Goal: Book appointment/travel/reservation

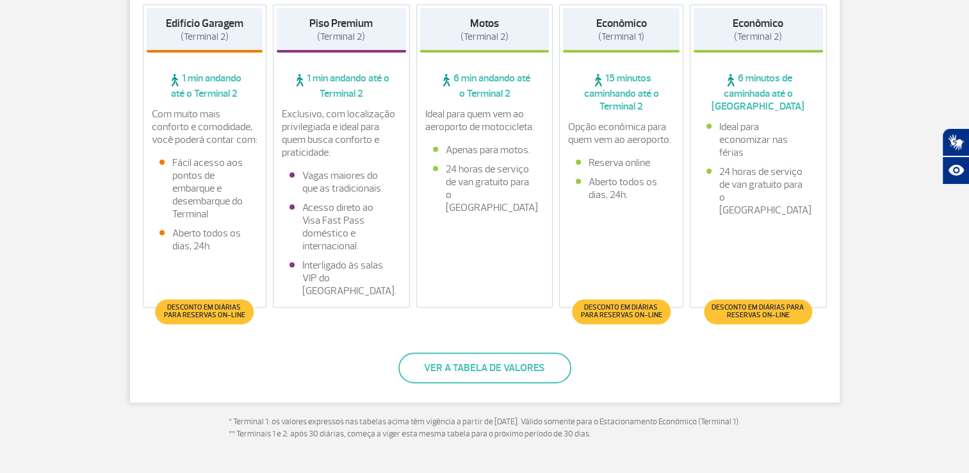
scroll to position [384, 0]
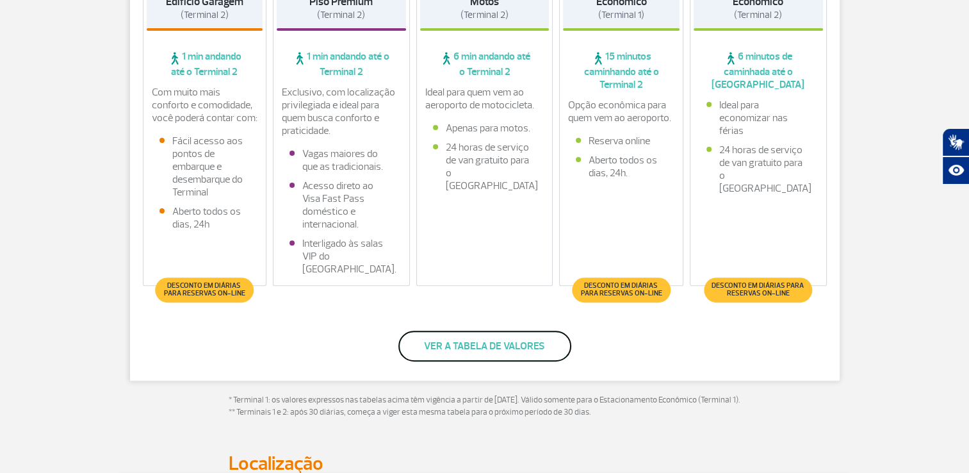
click at [503, 350] on button "Ver a tabela de valores" at bounding box center [484, 345] width 173 height 31
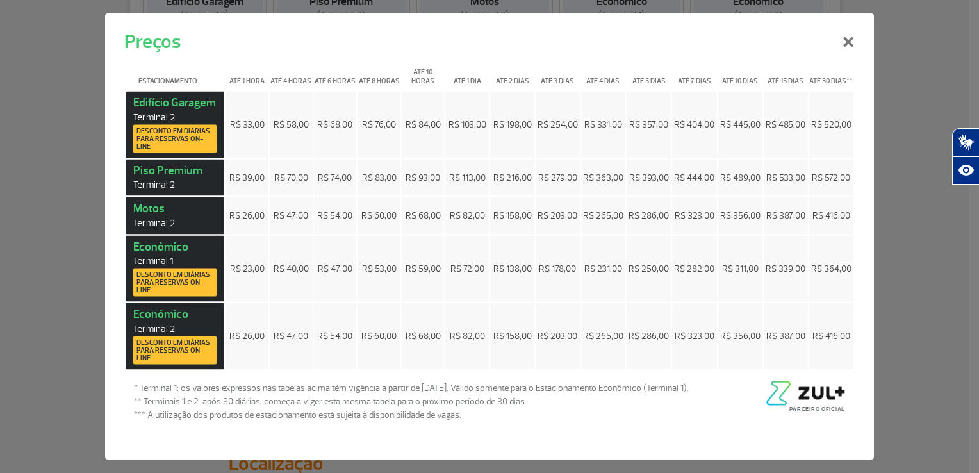
click at [148, 247] on strong "Econômico Terminal 1 Desconto em diárias para reservas on-line" at bounding box center [174, 268] width 83 height 58
click at [843, 47] on button "×" at bounding box center [847, 40] width 33 height 46
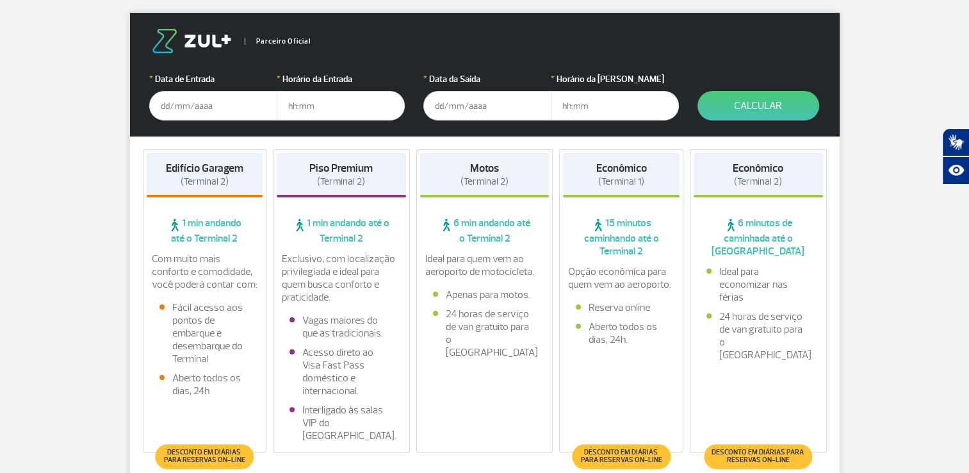
scroll to position [128, 0]
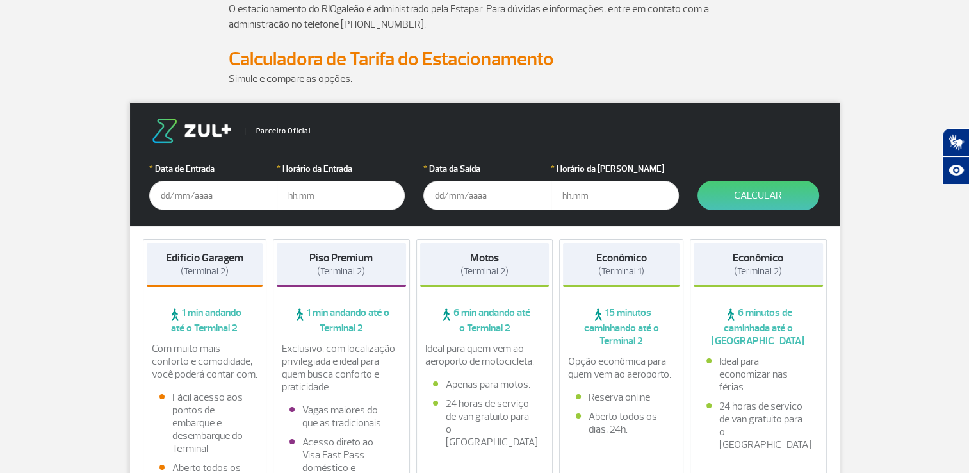
click at [221, 195] on input "text" at bounding box center [213, 195] width 128 height 29
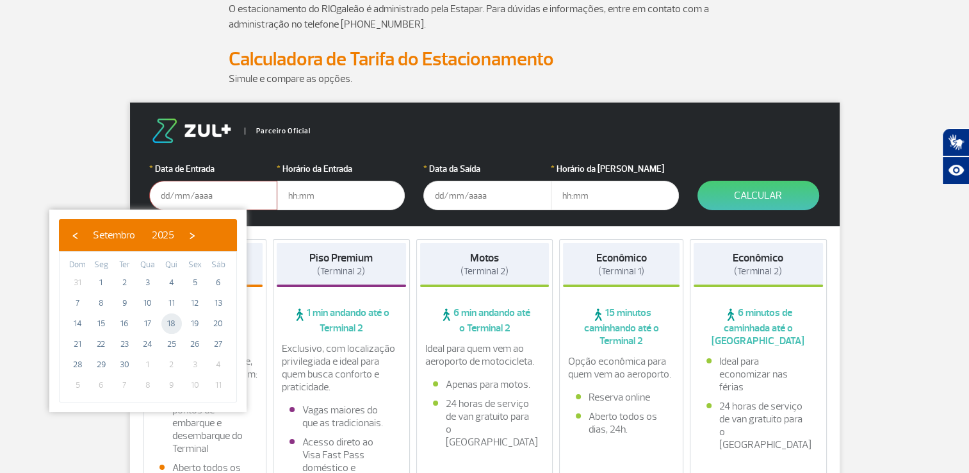
click at [177, 323] on span "18" at bounding box center [171, 323] width 20 height 20
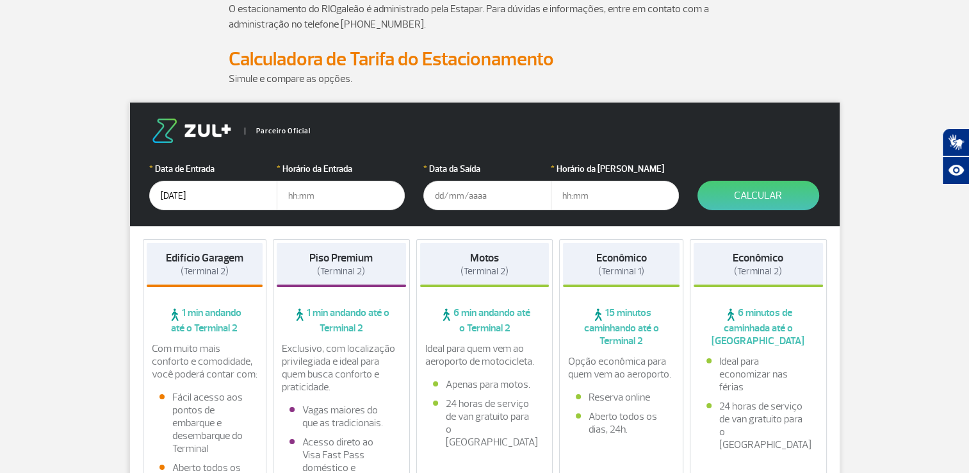
click at [215, 196] on input "[DATE]" at bounding box center [213, 195] width 128 height 29
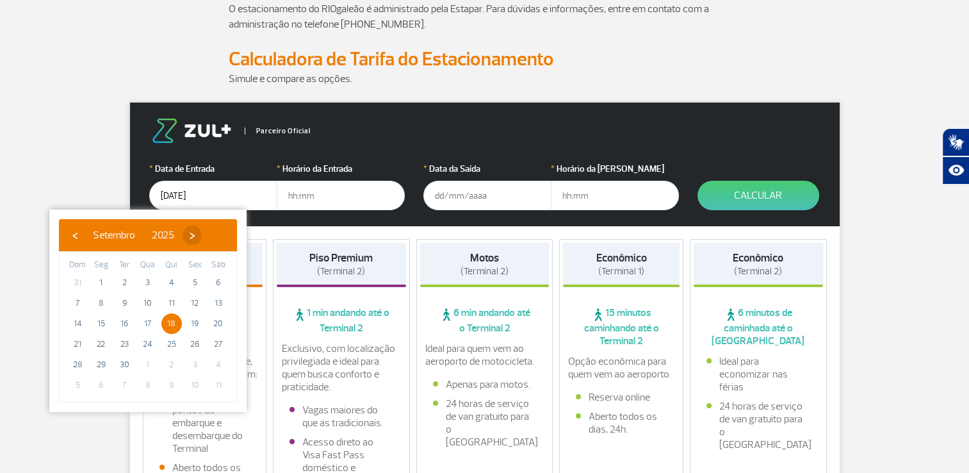
click at [202, 232] on span "›" at bounding box center [192, 234] width 19 height 19
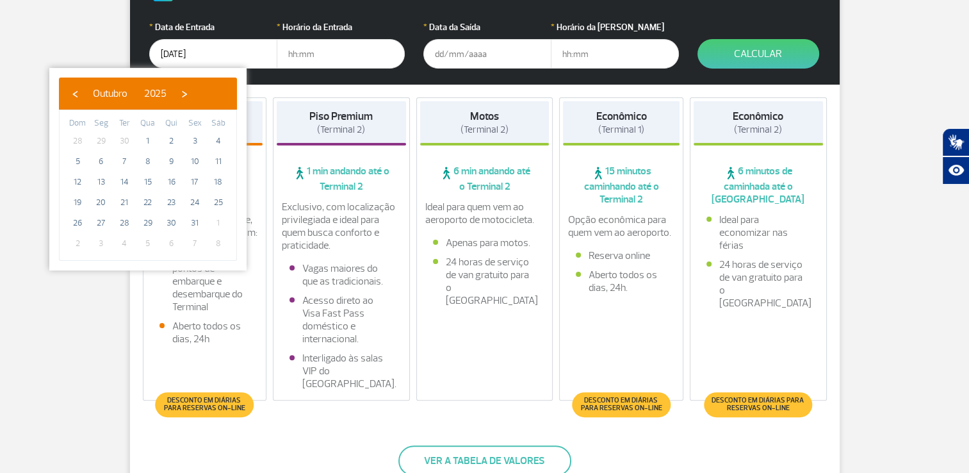
scroll to position [192, 0]
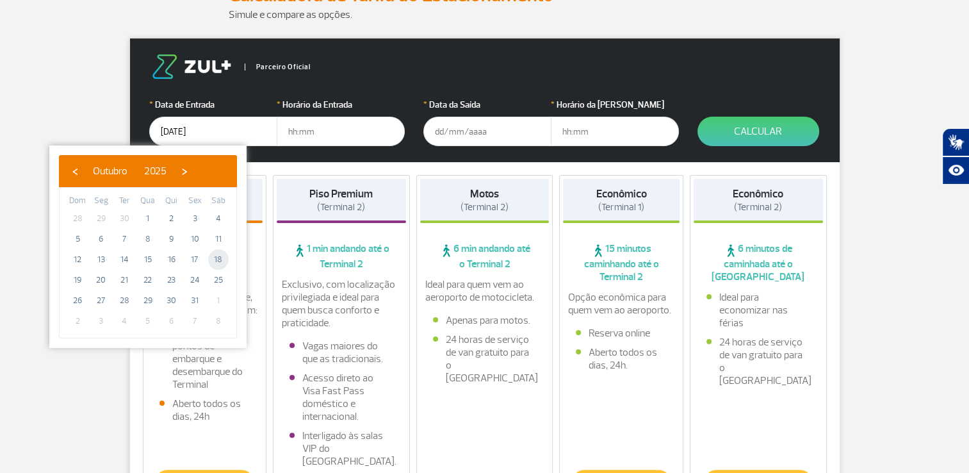
click at [216, 258] on span "18" at bounding box center [218, 259] width 20 height 20
type input "[DATE]"
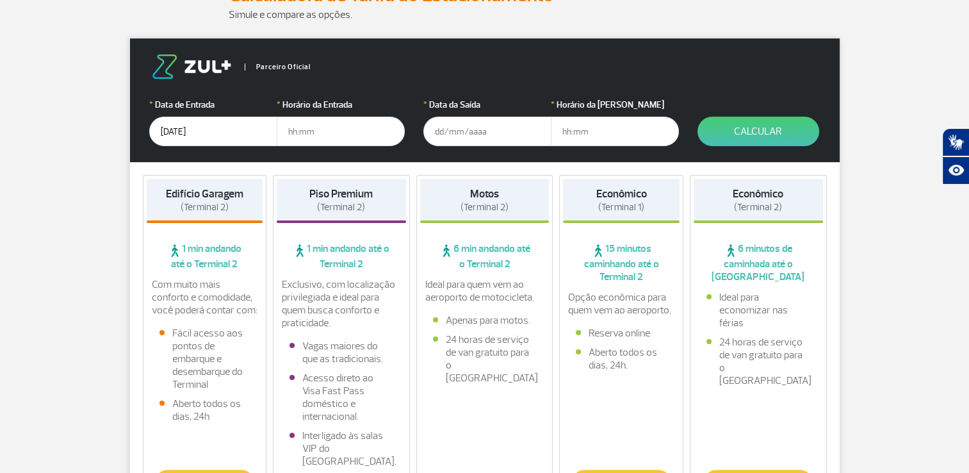
click at [323, 122] on input "text" at bounding box center [341, 131] width 128 height 29
type input "5"
click at [299, 131] on input "4" at bounding box center [341, 131] width 128 height 29
type input "4"
type input "04:00"
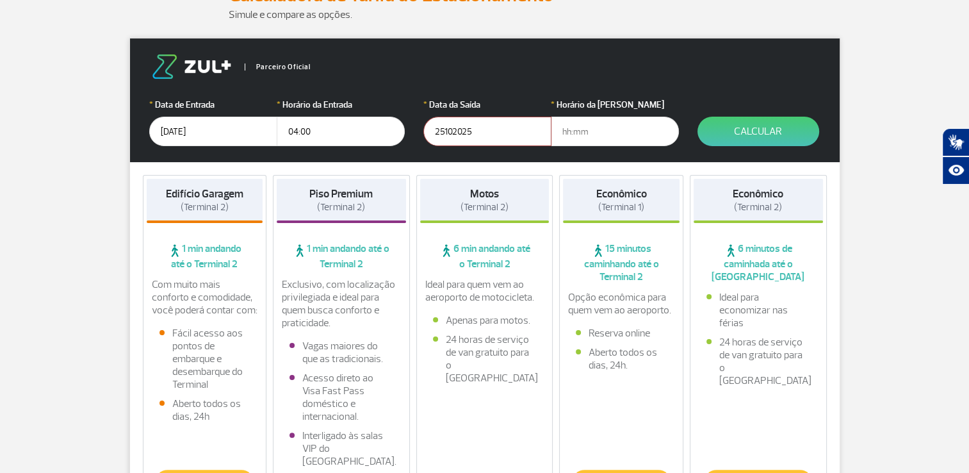
type input "[DATE]"
type input "08:00"
click at [779, 133] on button "Calcular" at bounding box center [758, 131] width 122 height 29
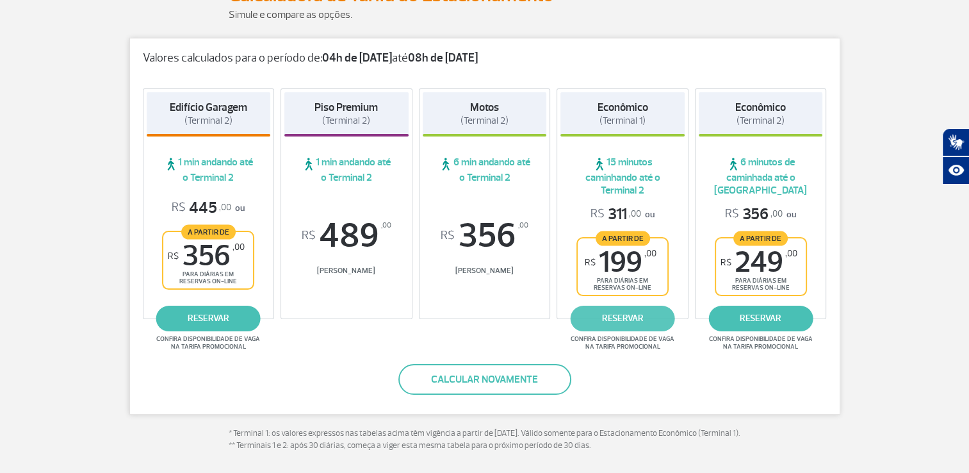
click at [633, 320] on link "reservar" at bounding box center [623, 318] width 104 height 26
